Goal: Task Accomplishment & Management: Manage account settings

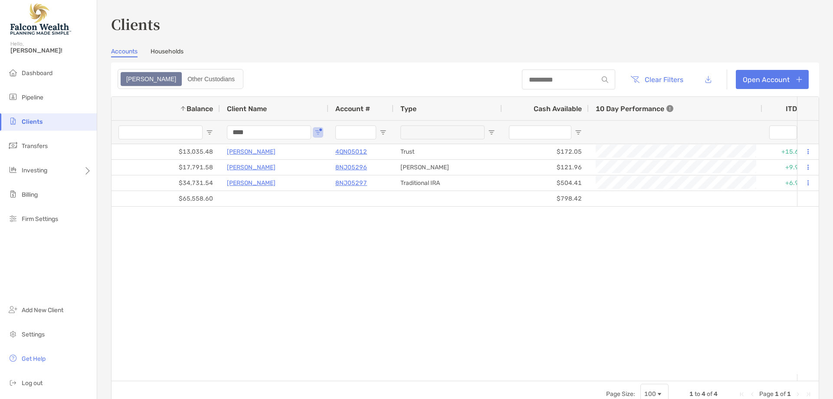
drag, startPoint x: 226, startPoint y: 134, endPoint x: 209, endPoint y: 134, distance: 17.3
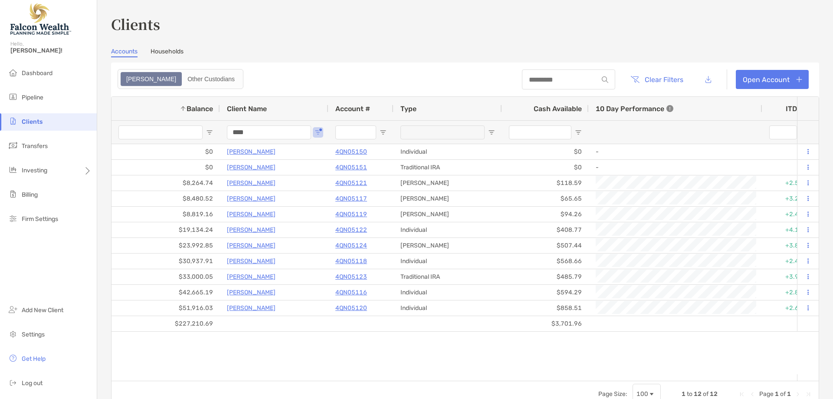
drag, startPoint x: 223, startPoint y: 129, endPoint x: 206, endPoint y: 129, distance: 16.5
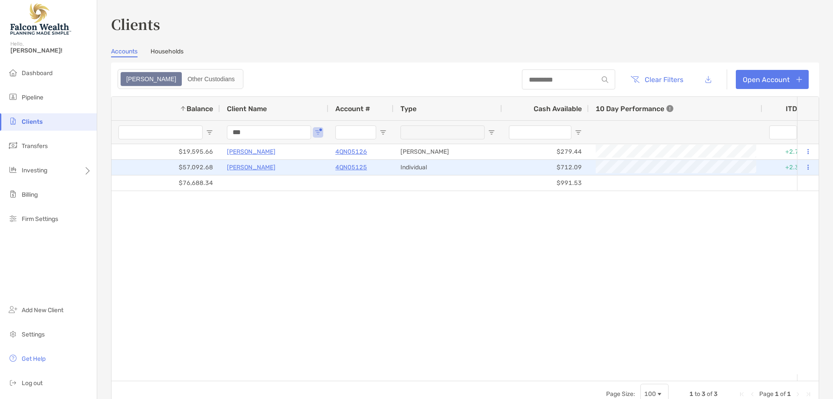
type input "***"
click at [254, 167] on p "[PERSON_NAME]" at bounding box center [251, 167] width 49 height 11
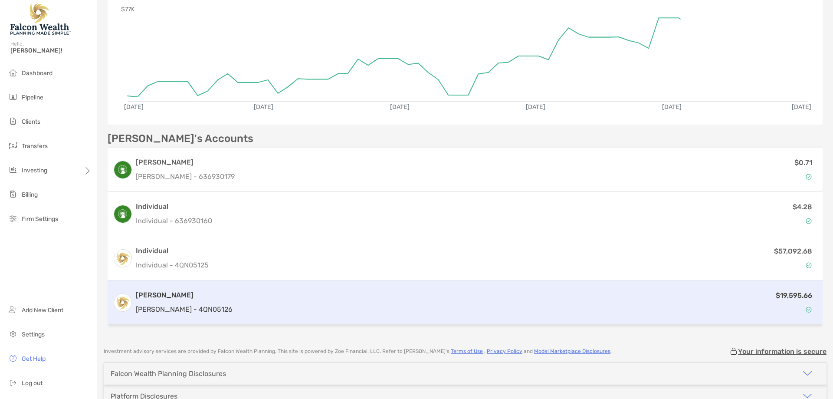
scroll to position [173, 0]
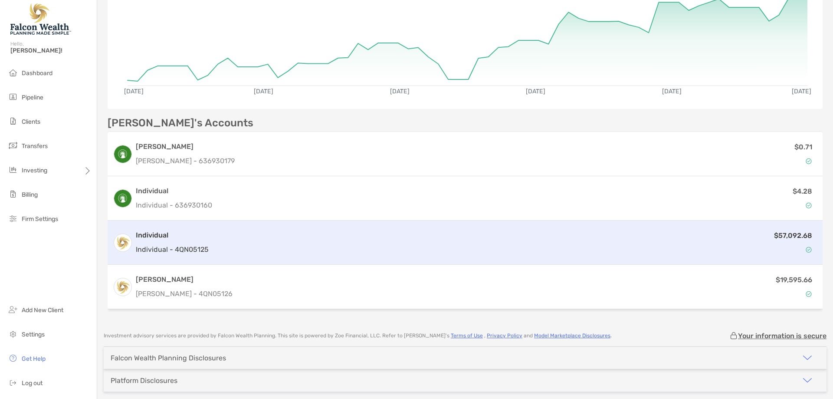
click at [386, 228] on div "Individual Individual - 4QN05125 $57,092.68" at bounding box center [465, 242] width 715 height 44
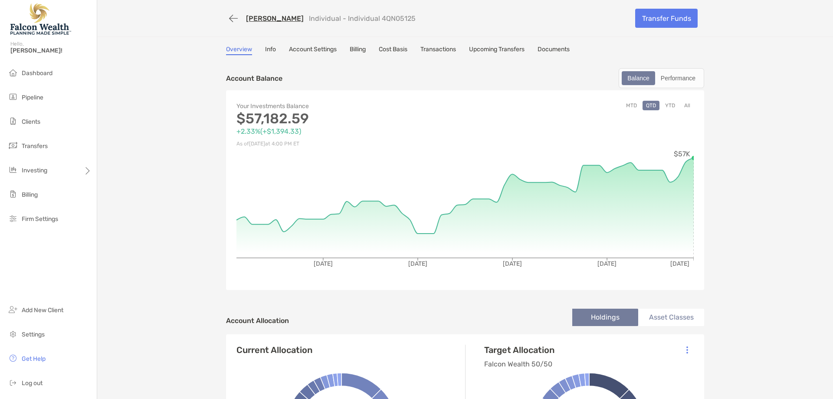
click at [435, 48] on link "Transactions" at bounding box center [438, 51] width 36 height 10
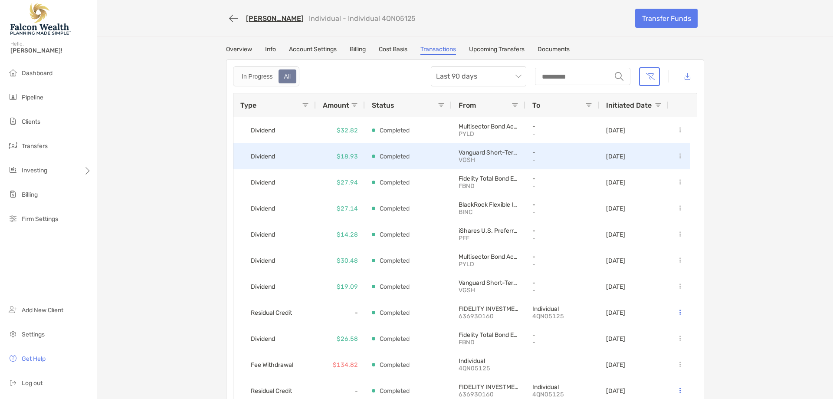
scroll to position [43, 0]
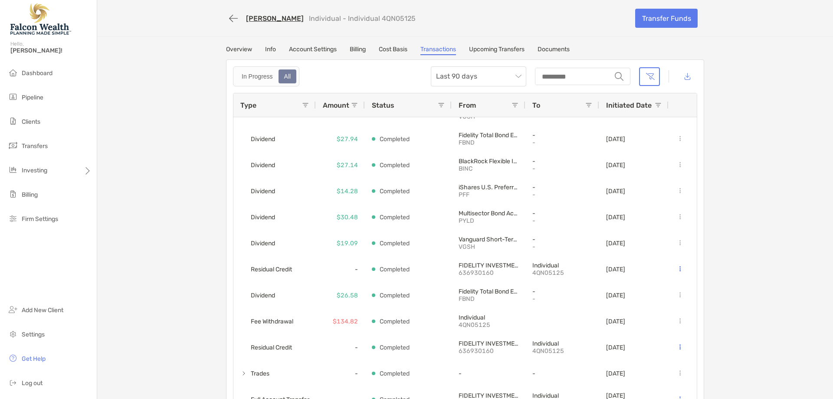
click at [250, 48] on div "Overview Info Account Settings Billing Cost Basis Transactions Upcoming Transfe…" at bounding box center [465, 51] width 478 height 10
click at [245, 48] on link "Overview" at bounding box center [239, 51] width 26 height 10
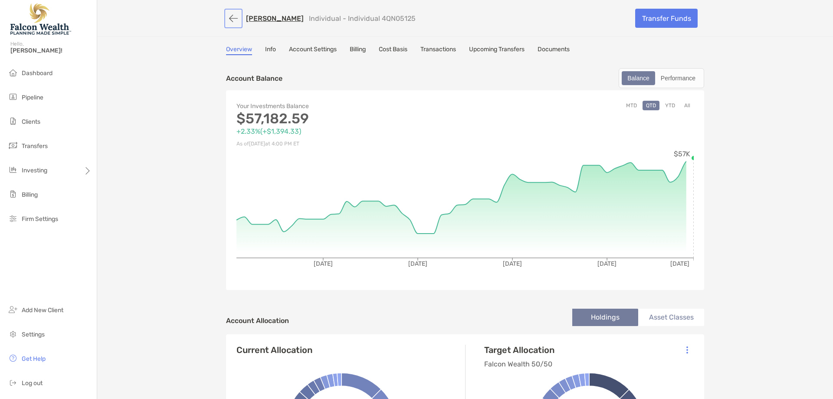
click at [235, 17] on button "button" at bounding box center [233, 18] width 15 height 16
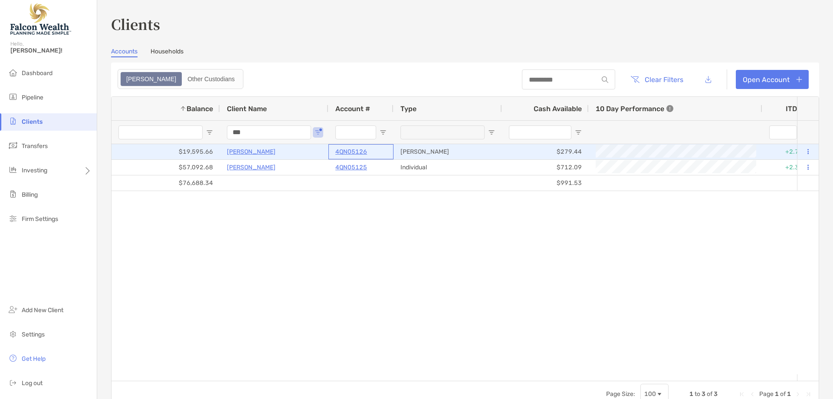
click at [362, 151] on p "4QN05126" at bounding box center [351, 151] width 32 height 11
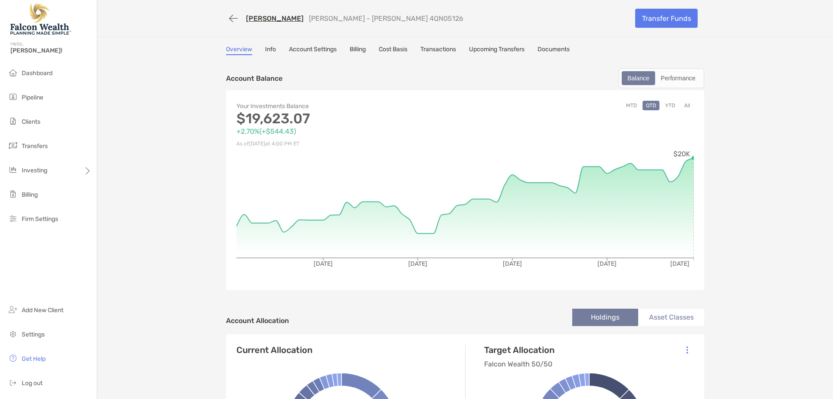
click at [445, 53] on link "Transactions" at bounding box center [438, 51] width 36 height 10
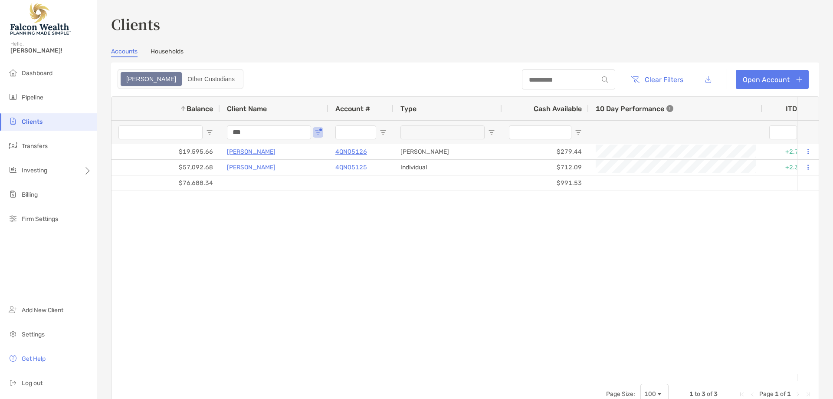
drag, startPoint x: 261, startPoint y: 135, endPoint x: 216, endPoint y: 131, distance: 45.2
click at [228, 134] on input "***" at bounding box center [269, 132] width 84 height 14
drag, startPoint x: 248, startPoint y: 130, endPoint x: 211, endPoint y: 127, distance: 37.4
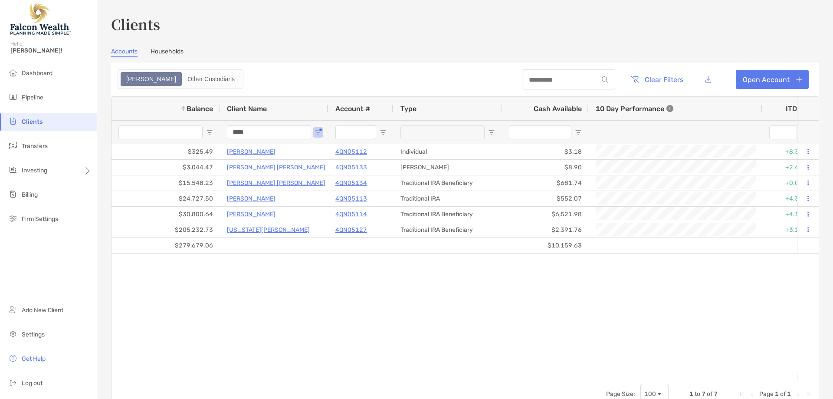
click at [346, 289] on div "$279,679.06 $10,159.63 $325.49 [PERSON_NAME] 4QN05112 Individual $3.18 +8.34% +…" at bounding box center [453, 259] width 685 height 230
drag, startPoint x: 248, startPoint y: 130, endPoint x: 181, endPoint y: 127, distance: 66.4
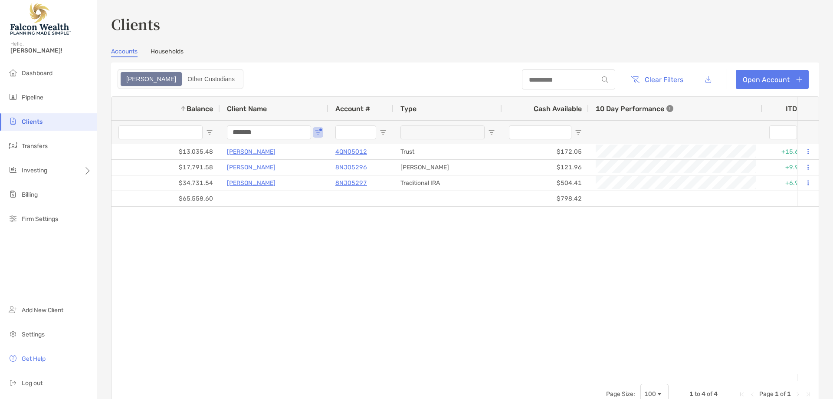
type input "*******"
click at [527, 302] on div "$65,558.60 $798.42 $13,035.48 [PERSON_NAME] 4QN05012 Trust $172.05 +15.64% +15.…" at bounding box center [453, 259] width 685 height 230
click at [265, 213] on div "$65,558.60 $798.42 $13,035.48 [PERSON_NAME] 4QN05012 Trust $172.05 +15.64% +15.…" at bounding box center [453, 259] width 685 height 230
